Goal: Find specific page/section: Find specific page/section

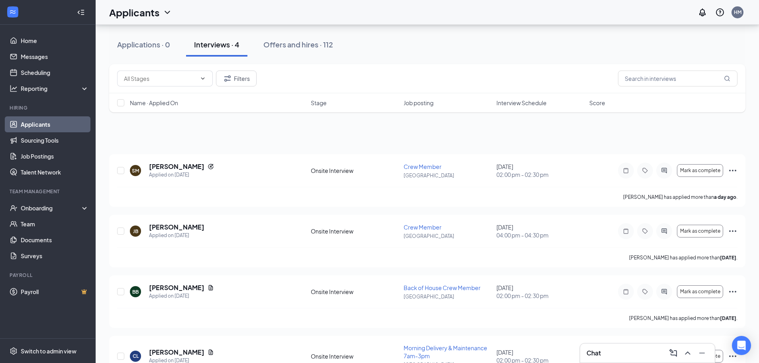
scroll to position [43, 0]
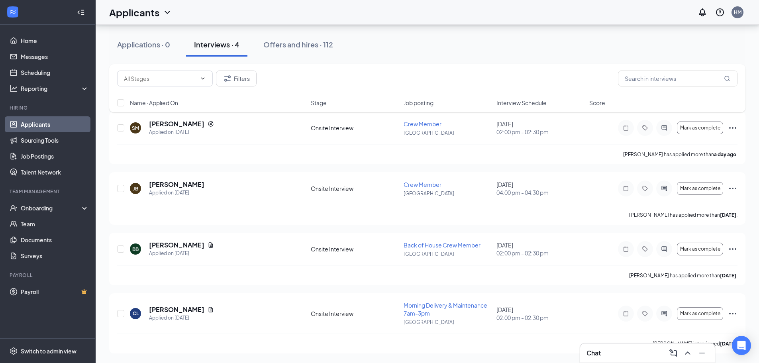
click at [289, 43] on div "Offers and hires · 112" at bounding box center [298, 44] width 70 height 10
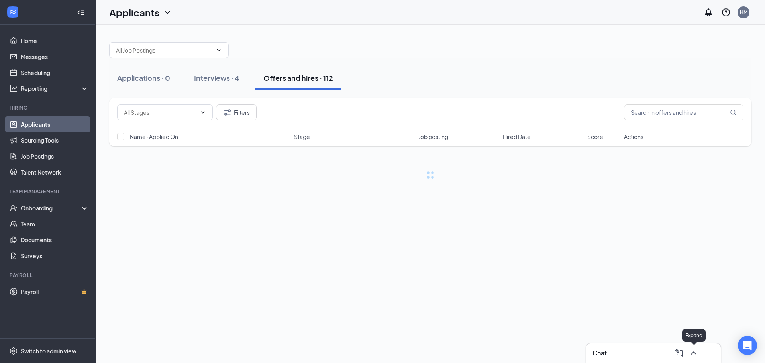
click at [693, 353] on icon "ChevronUp" at bounding box center [694, 353] width 10 height 10
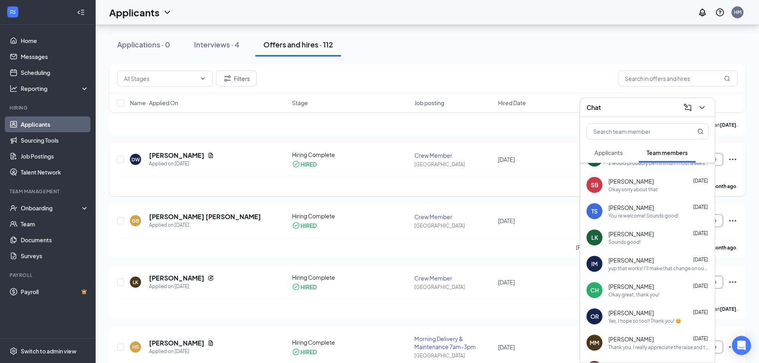
scroll to position [80, 0]
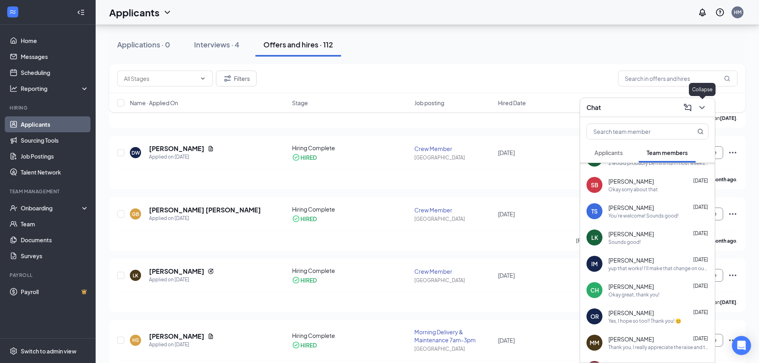
click at [703, 111] on icon "ChevronDown" at bounding box center [702, 108] width 10 height 10
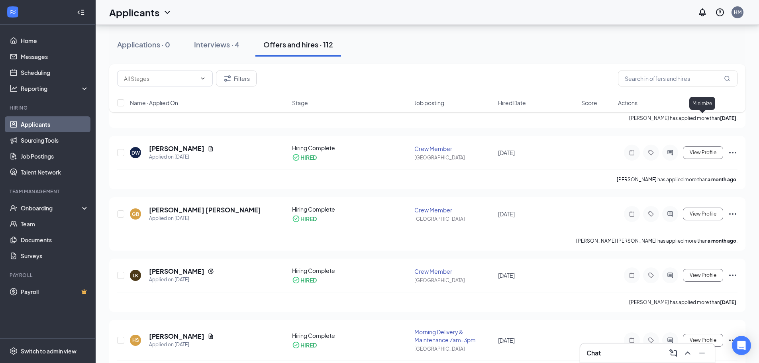
scroll to position [0, 0]
